Goal: Task Accomplishment & Management: Complete application form

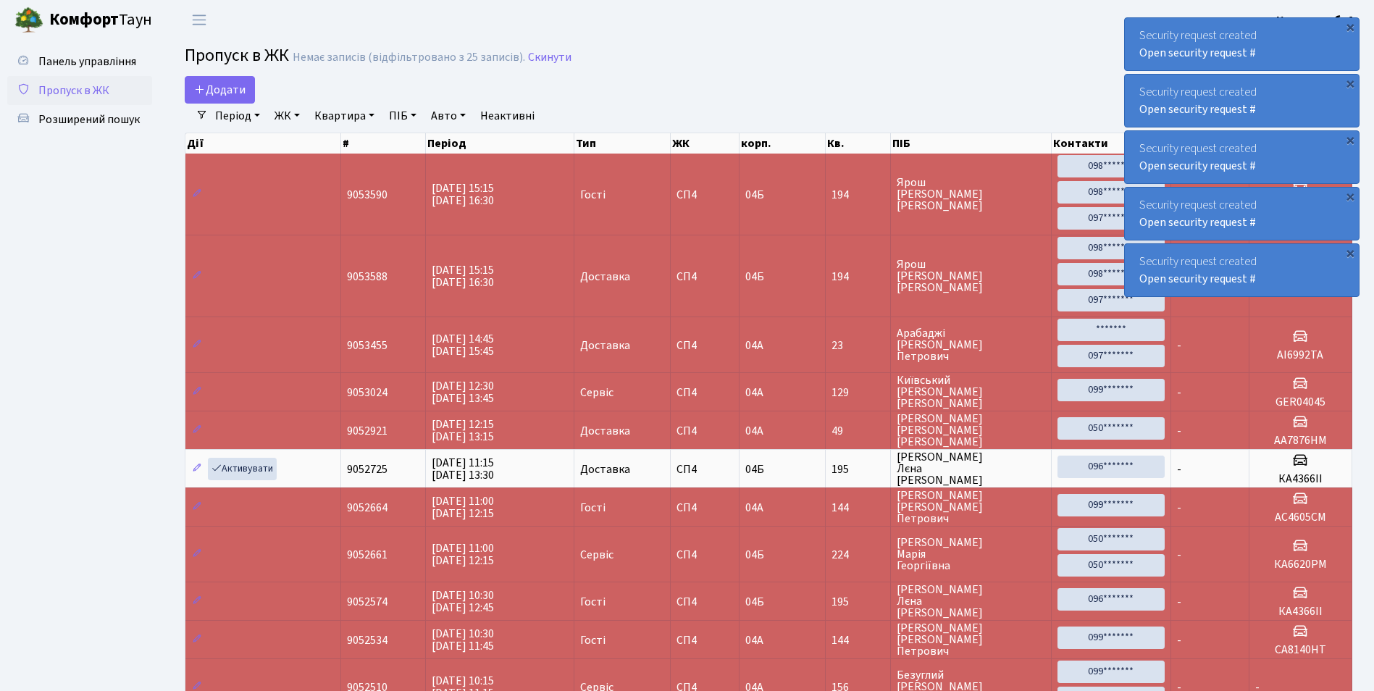
select select "25"
click at [218, 90] on span "Додати" at bounding box center [219, 90] width 51 height 16
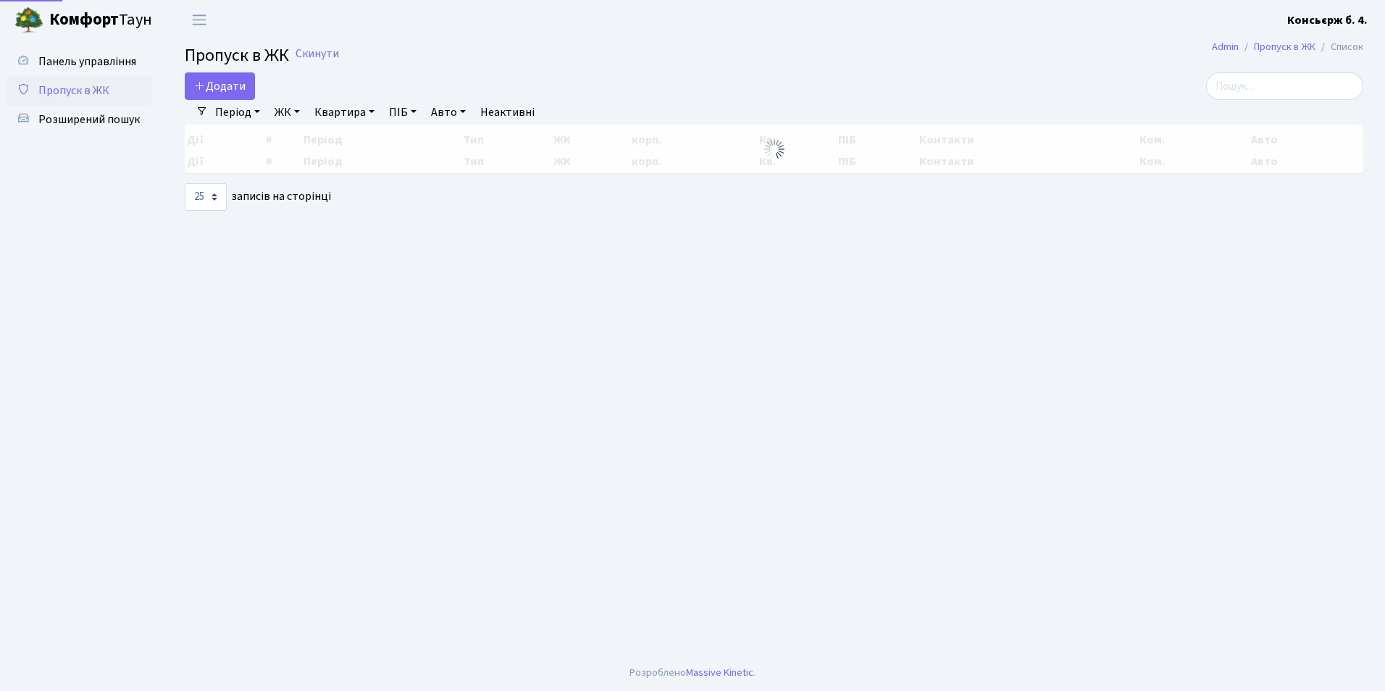
select select "25"
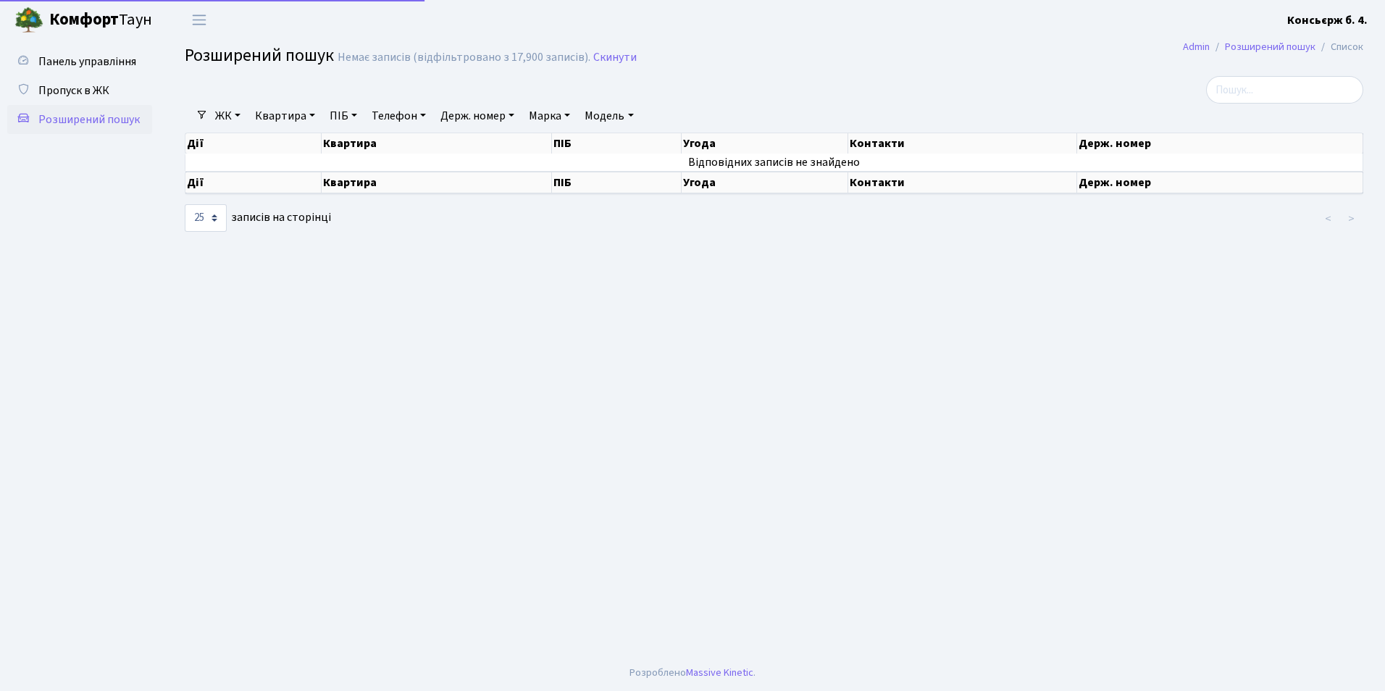
select select "25"
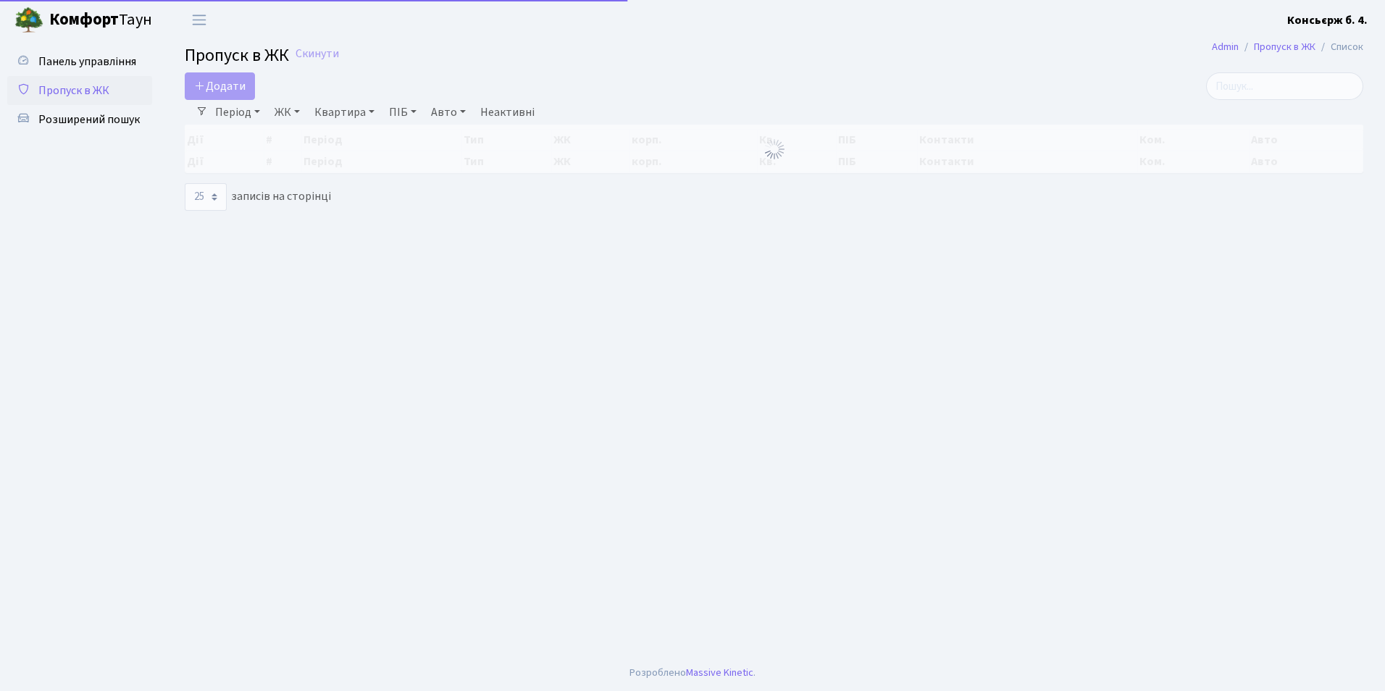
select select "25"
